Goal: Use online tool/utility

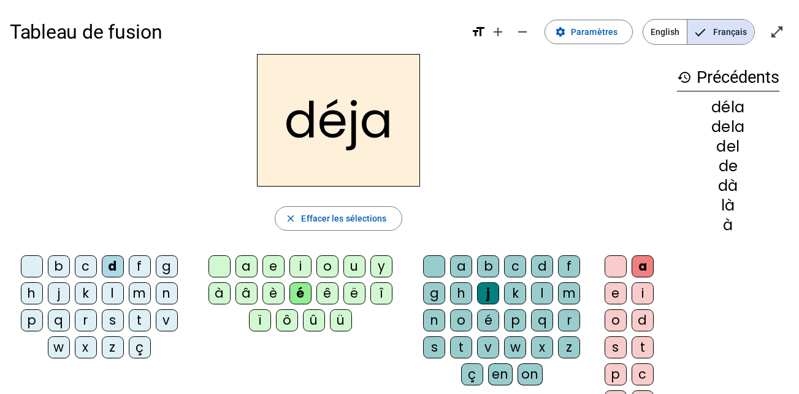
scroll to position [23, 0]
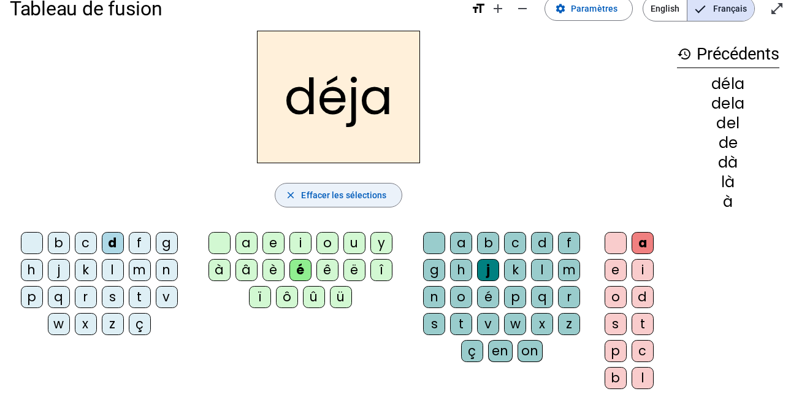
click at [288, 191] on mat-icon "close" at bounding box center [290, 195] width 11 height 11
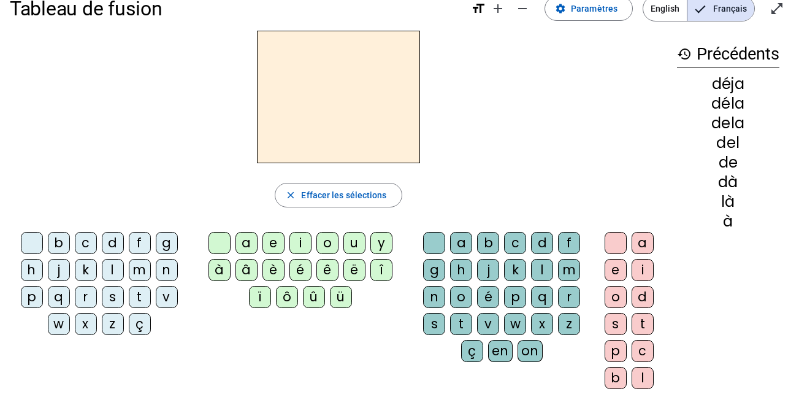
click at [111, 297] on div "s" at bounding box center [113, 297] width 22 height 22
click at [293, 239] on div "i" at bounding box center [300, 243] width 22 height 22
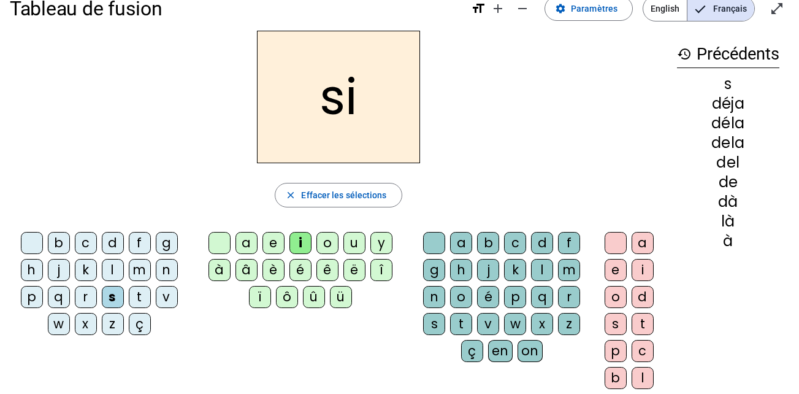
click at [296, 242] on div "i" at bounding box center [300, 243] width 22 height 22
click at [207, 243] on div "a e i o u y à â è é ê ë [PERSON_NAME] ô û ü" at bounding box center [303, 272] width 210 height 81
click at [212, 243] on div at bounding box center [220, 243] width 22 height 22
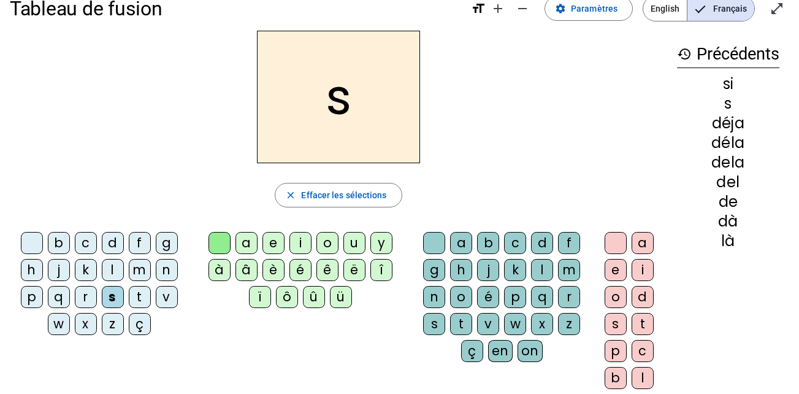
click at [250, 242] on div "a" at bounding box center [246, 243] width 22 height 22
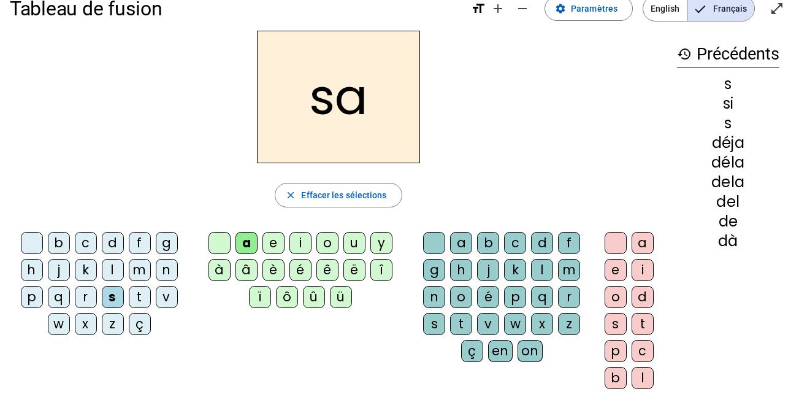
click at [512, 244] on div "c" at bounding box center [515, 243] width 22 height 22
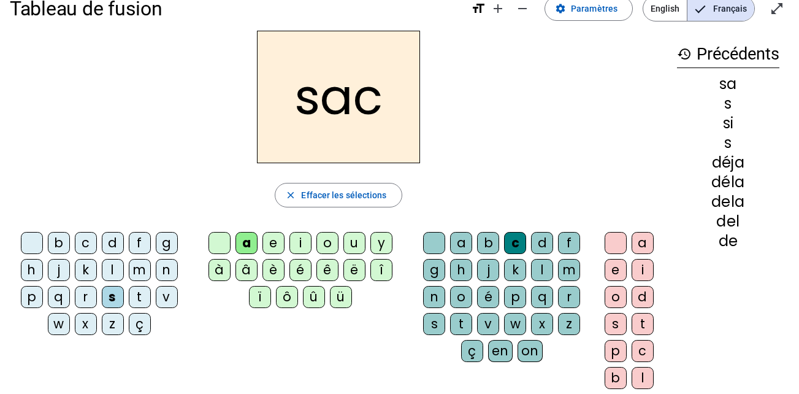
click at [26, 243] on div at bounding box center [32, 243] width 22 height 22
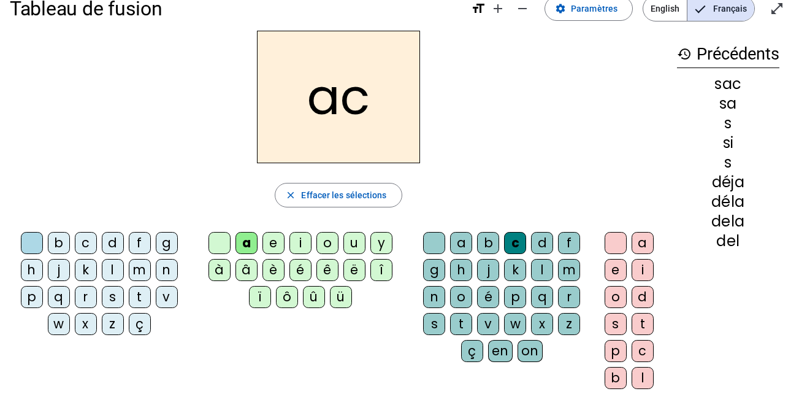
click at [142, 299] on div "t" at bounding box center [140, 297] width 22 height 22
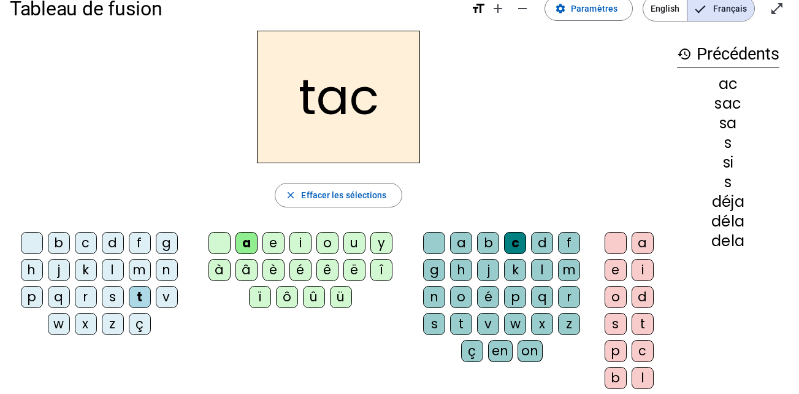
click at [611, 296] on div "o" at bounding box center [616, 297] width 22 height 22
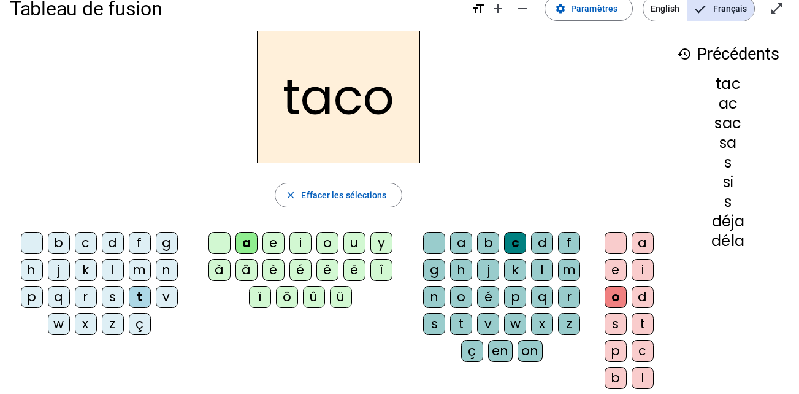
click at [619, 237] on div at bounding box center [616, 243] width 22 height 22
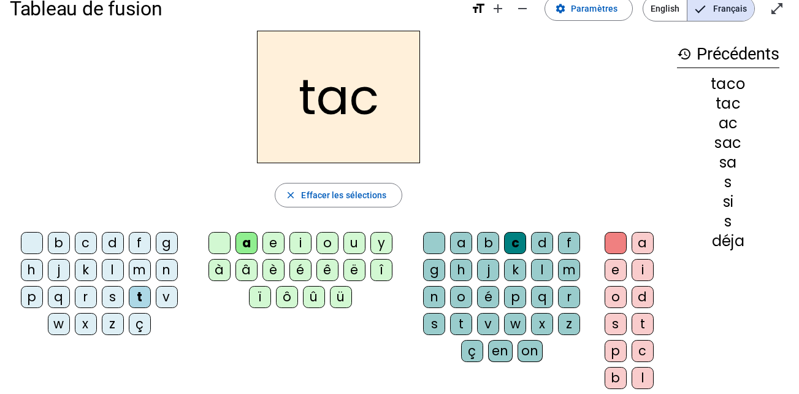
click at [436, 239] on div at bounding box center [434, 243] width 22 height 22
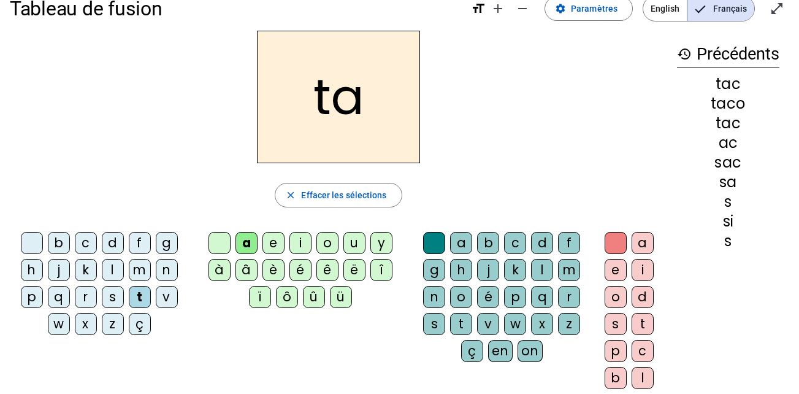
click at [35, 236] on div at bounding box center [32, 243] width 22 height 22
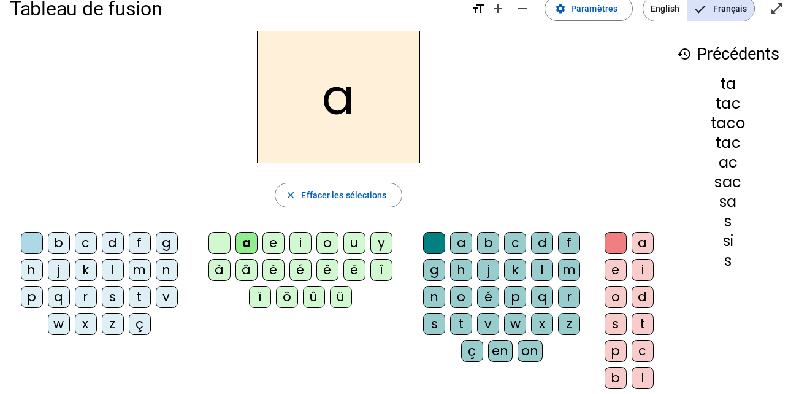
click at [136, 293] on div "t" at bounding box center [140, 297] width 22 height 22
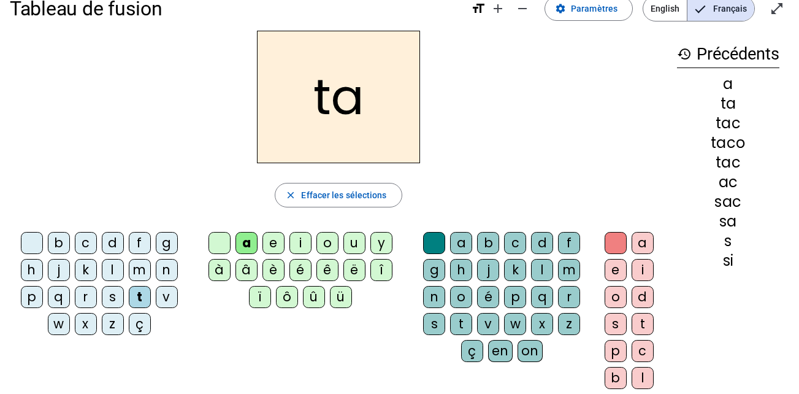
click at [25, 238] on div at bounding box center [32, 243] width 22 height 22
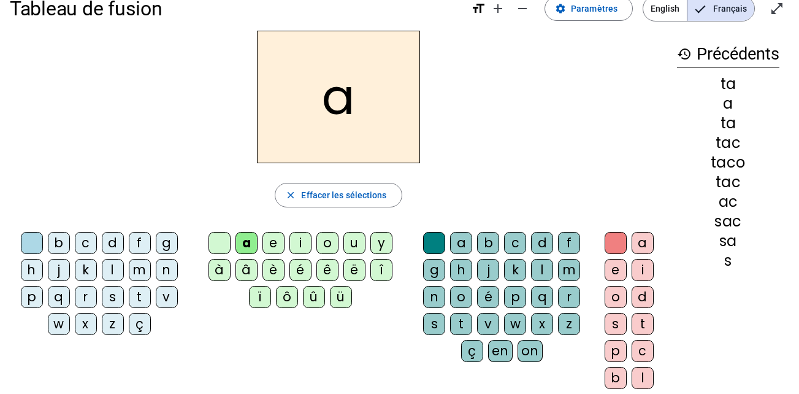
click at [144, 271] on div "m" at bounding box center [140, 270] width 22 height 22
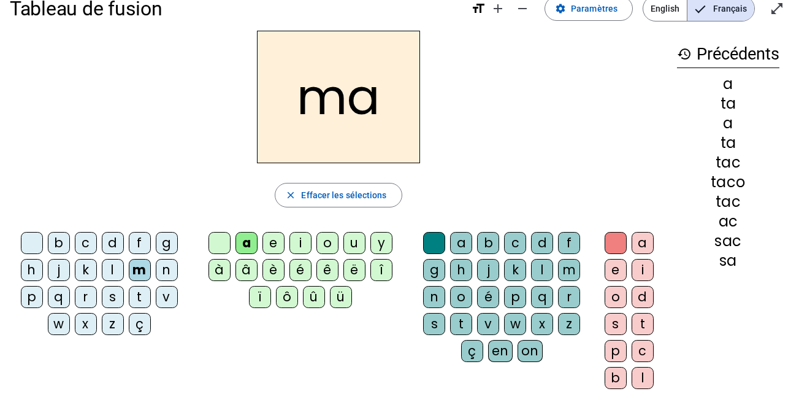
click at [220, 239] on div at bounding box center [220, 243] width 22 height 22
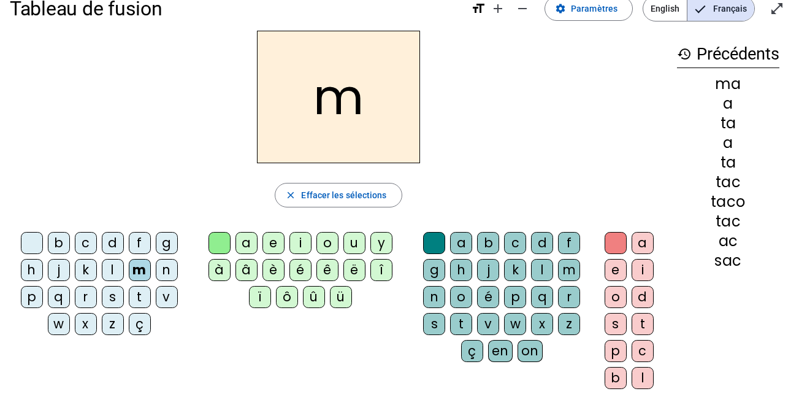
click at [271, 240] on div "e" at bounding box center [273, 243] width 22 height 22
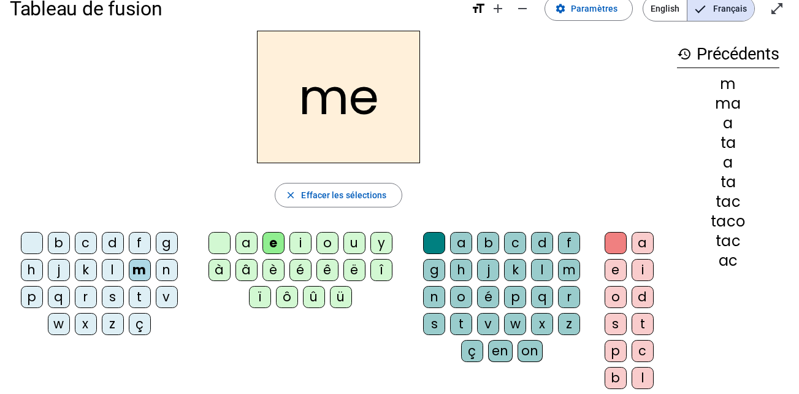
click at [28, 242] on div at bounding box center [32, 243] width 22 height 22
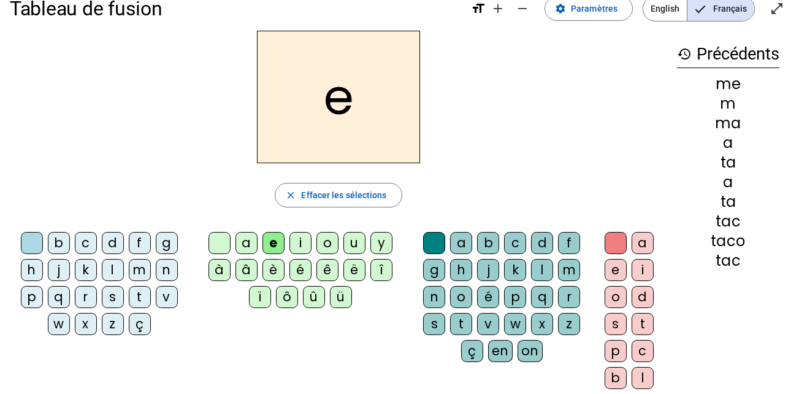
click at [58, 269] on div "j" at bounding box center [59, 270] width 22 height 22
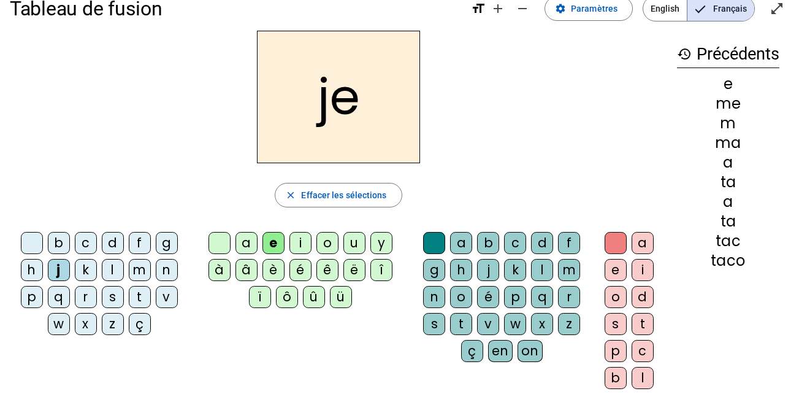
click at [40, 249] on div at bounding box center [32, 243] width 22 height 22
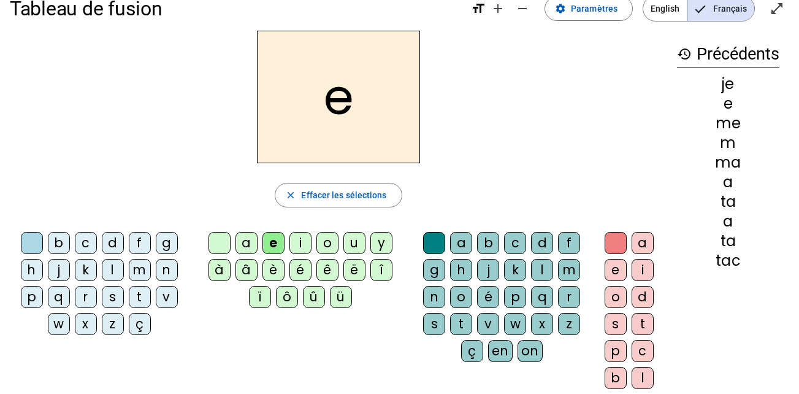
click at [115, 298] on div "s" at bounding box center [113, 297] width 22 height 22
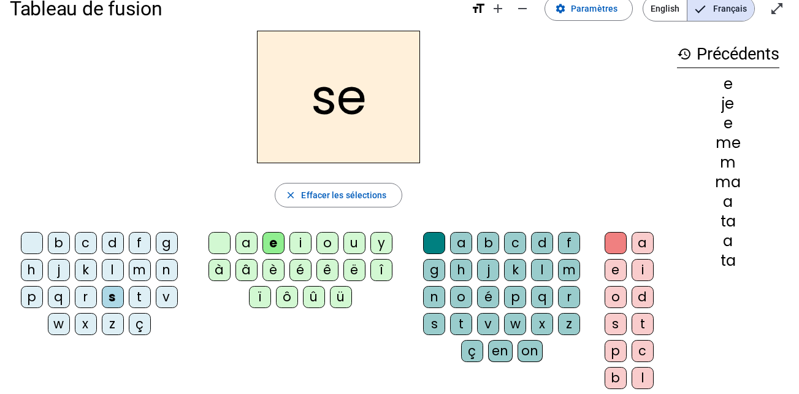
click at [218, 240] on div at bounding box center [220, 243] width 22 height 22
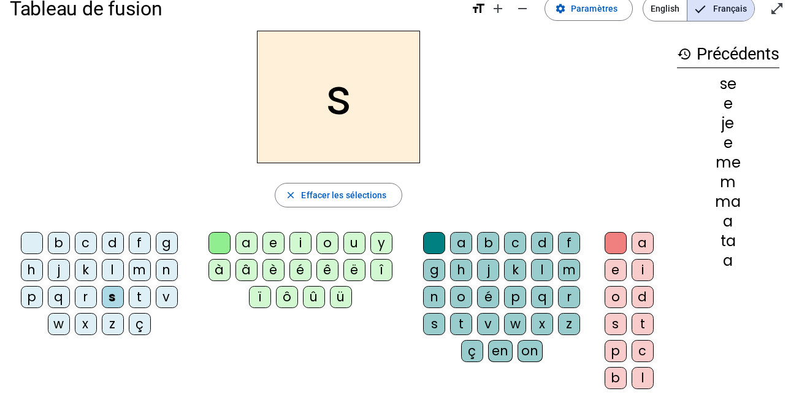
click at [352, 237] on div "u" at bounding box center [354, 243] width 22 height 22
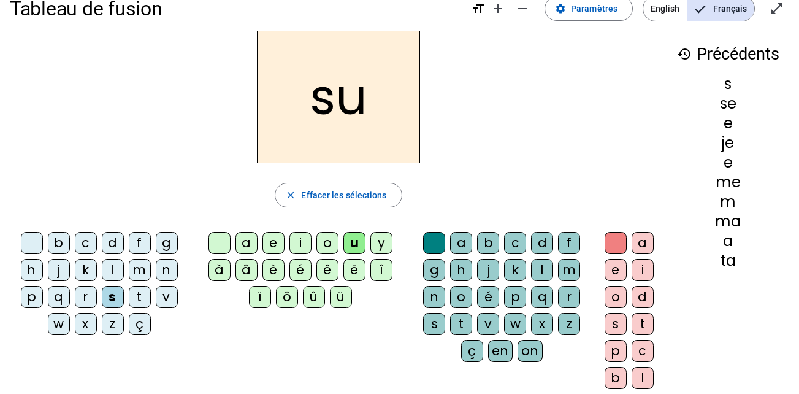
click at [28, 242] on div at bounding box center [32, 243] width 22 height 22
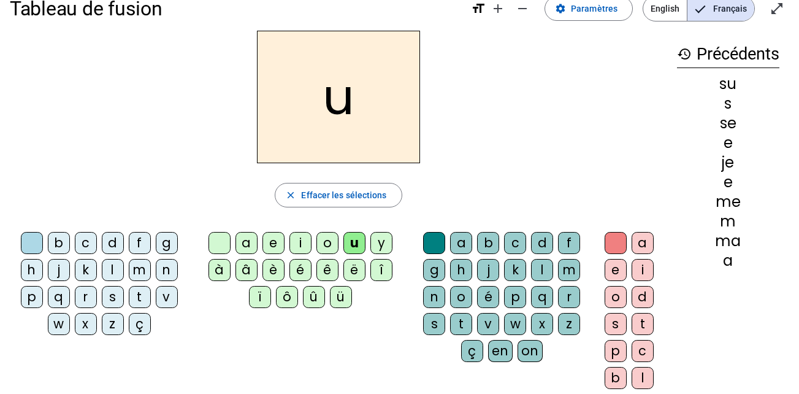
click at [111, 242] on div "d" at bounding box center [113, 243] width 22 height 22
